Goal: Check status: Check status

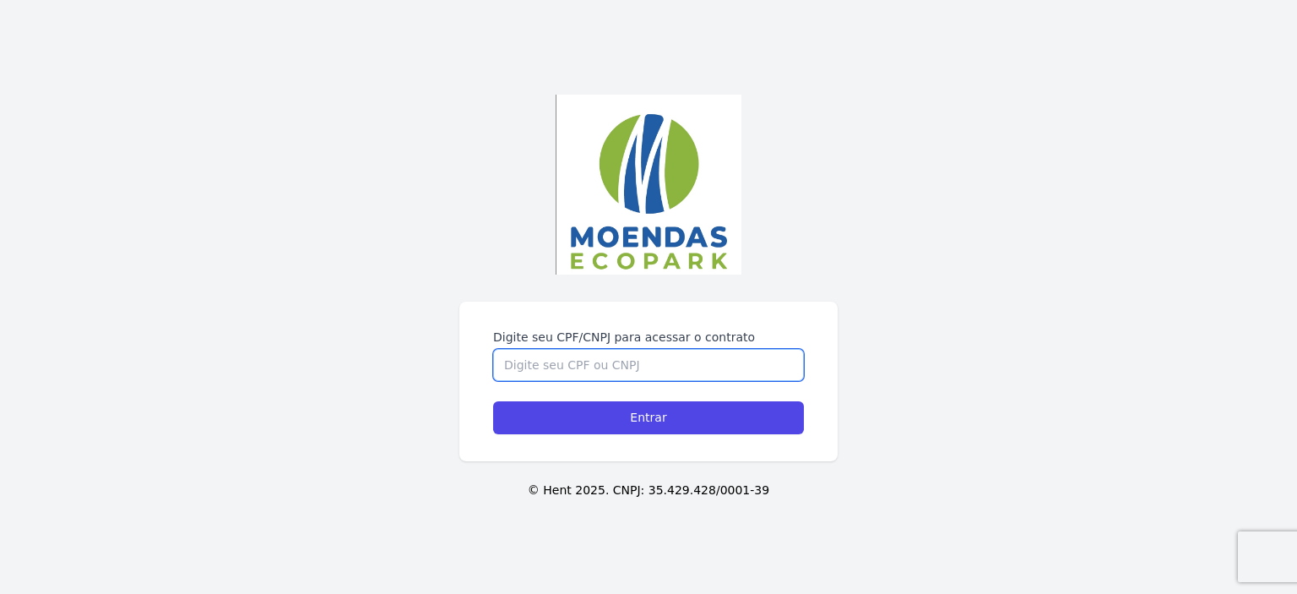
click at [729, 284] on div "Digite seu CPF/CNPJ para acessar o contrato Entrar © Hent 2025. CNPJ: 35.429.42…" at bounding box center [648, 297] width 1297 height 594
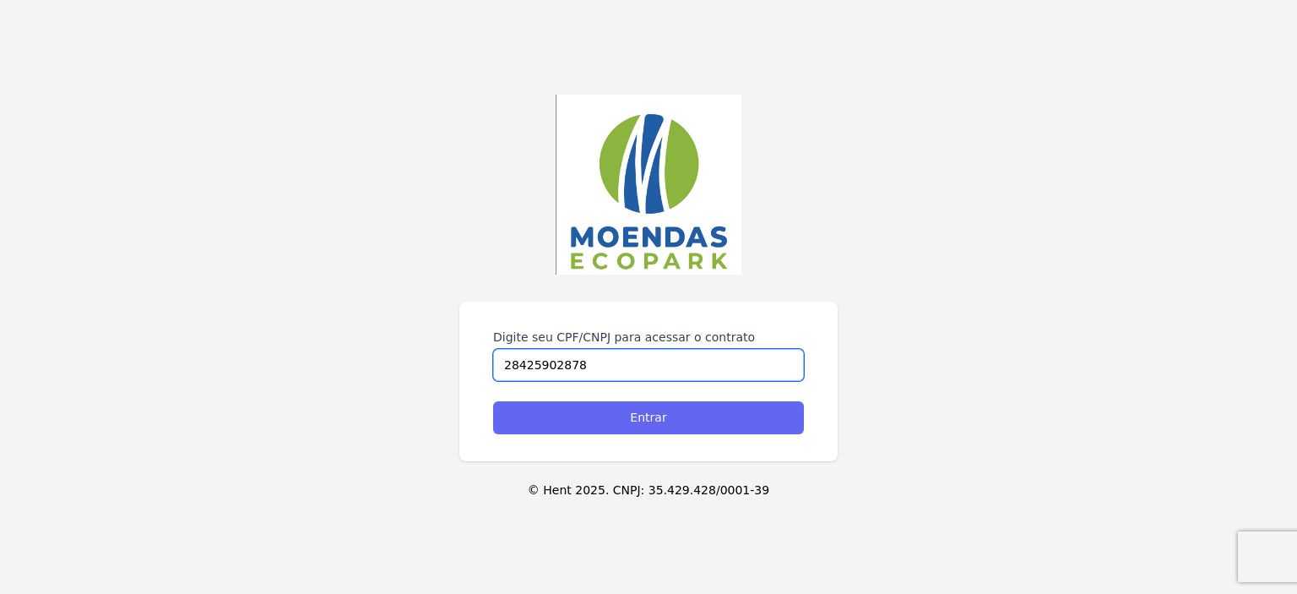
type input "28425902878"
click at [631, 432] on input "Entrar" at bounding box center [648, 417] width 311 height 33
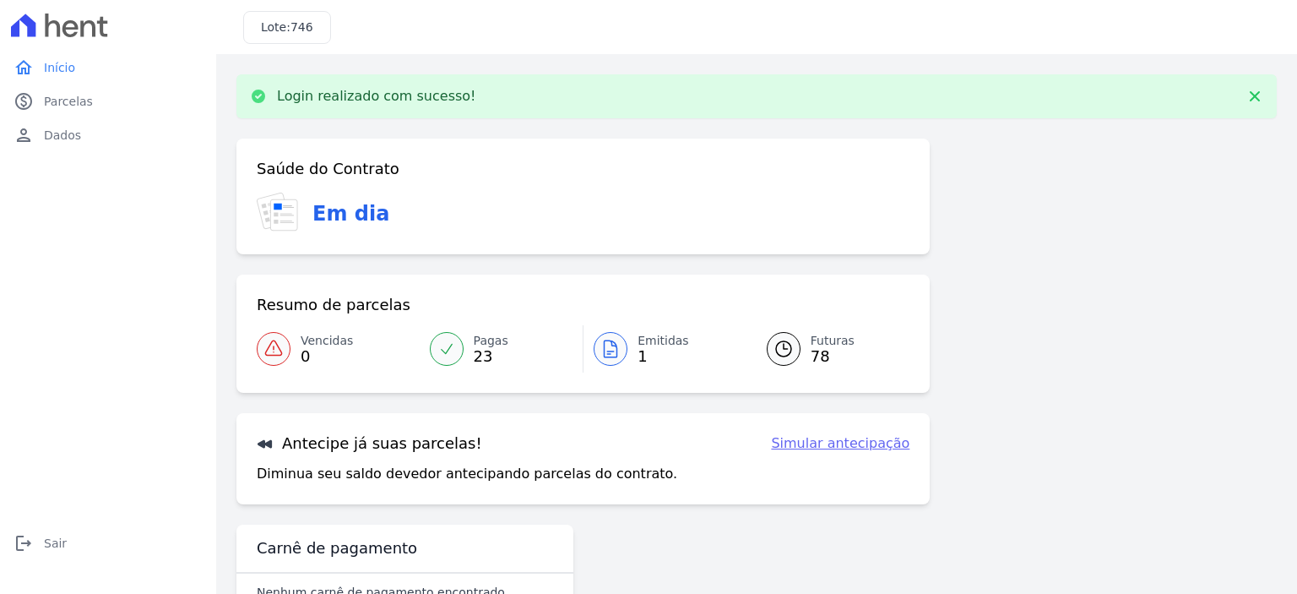
click at [480, 353] on span "23" at bounding box center [491, 357] width 35 height 14
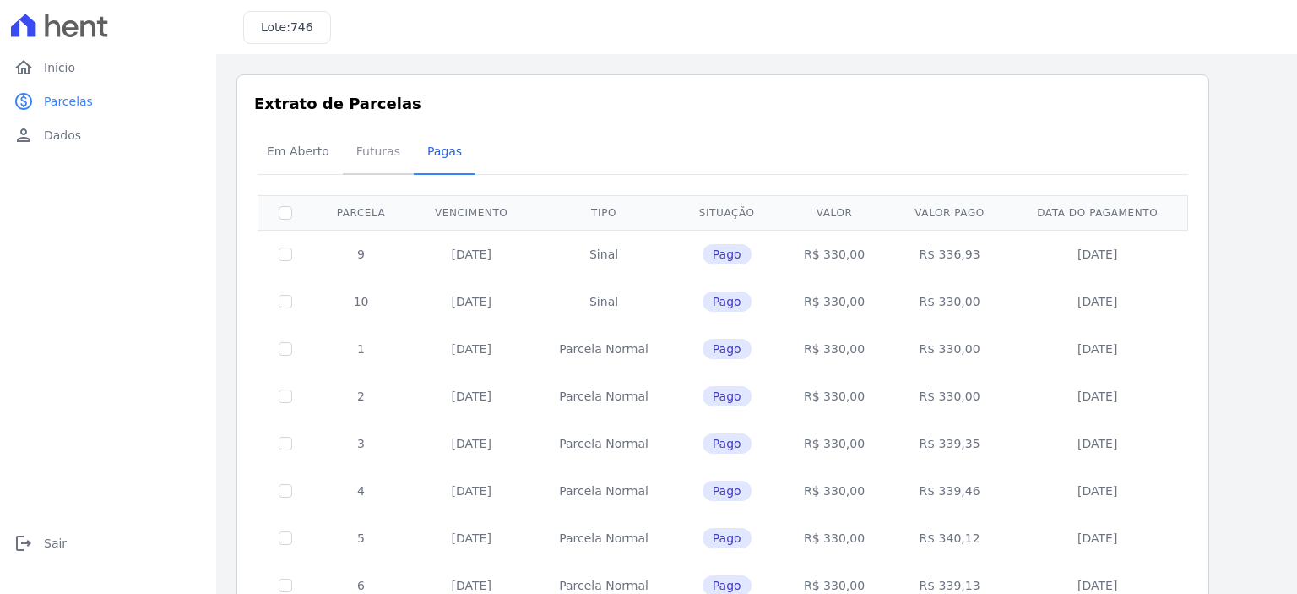
click at [346, 148] on span "Futuras" at bounding box center [378, 151] width 64 height 34
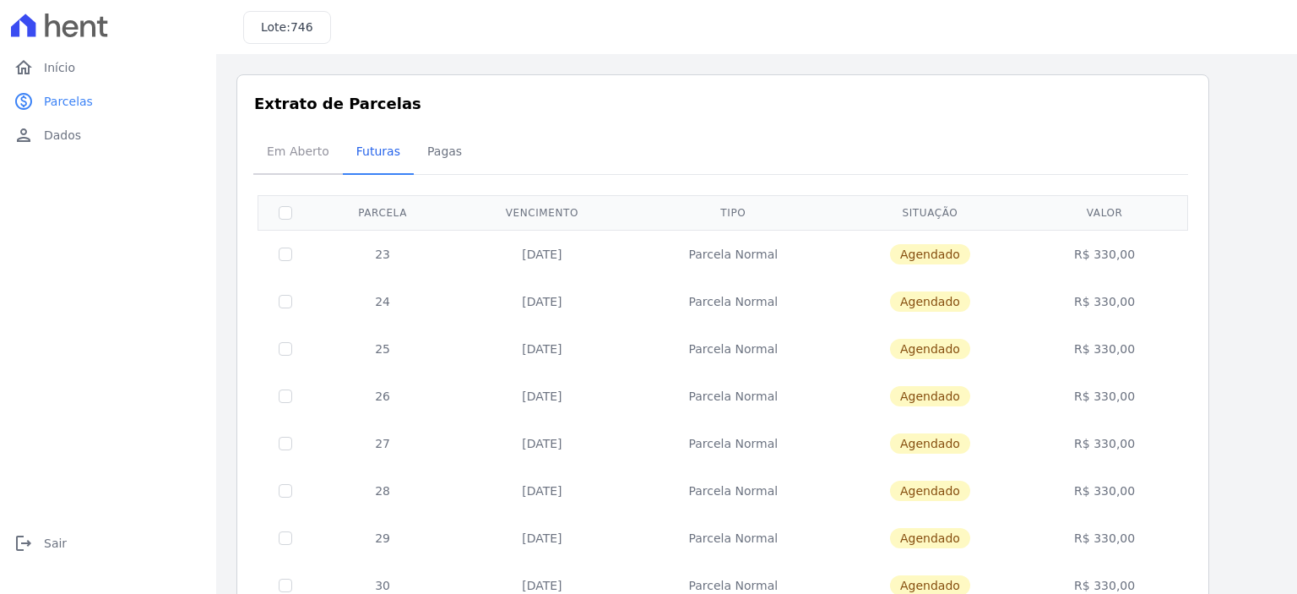
click at [291, 151] on span "Em Aberto" at bounding box center [298, 151] width 83 height 34
